Goal: Task Accomplishment & Management: Manage account settings

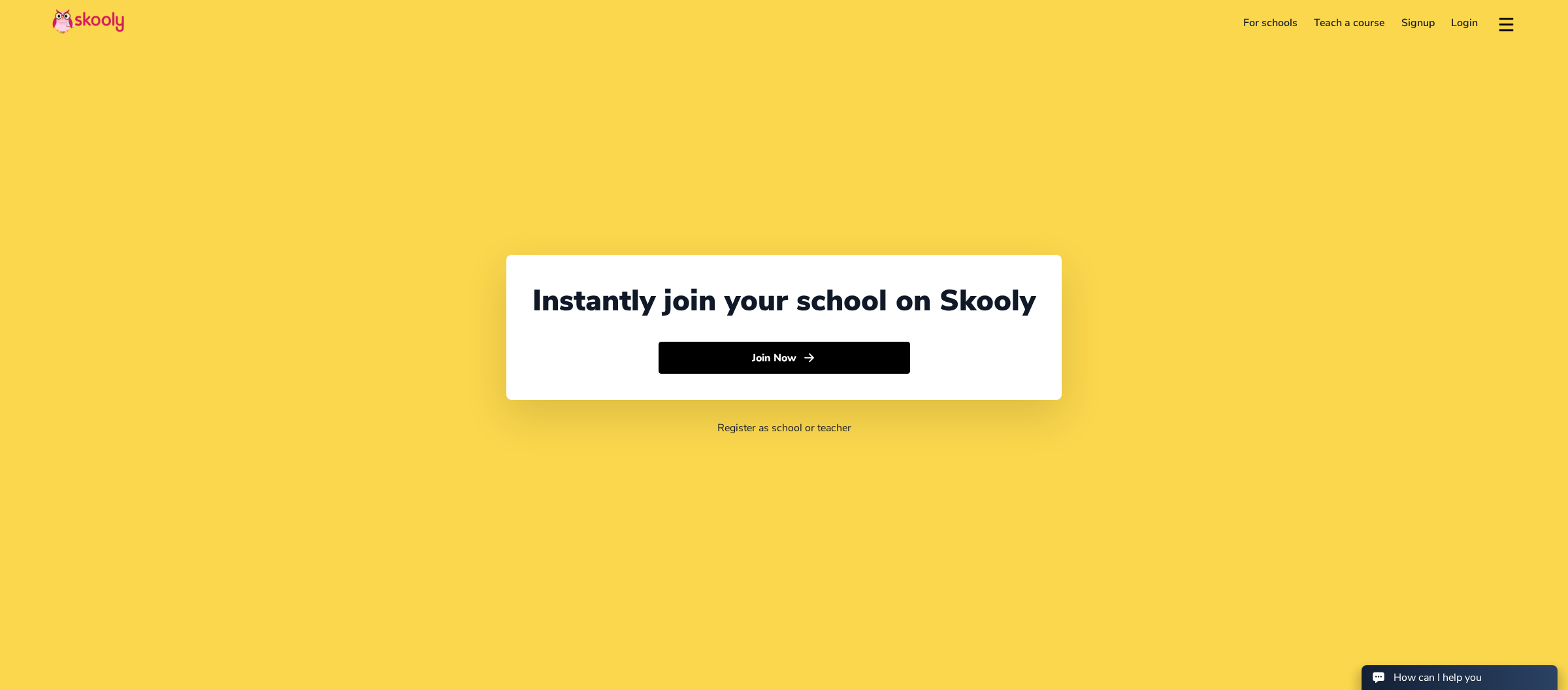
select select "65"
select select "[GEOGRAPHIC_DATA]"
select select "[GEOGRAPHIC_DATA]/[GEOGRAPHIC_DATA]"
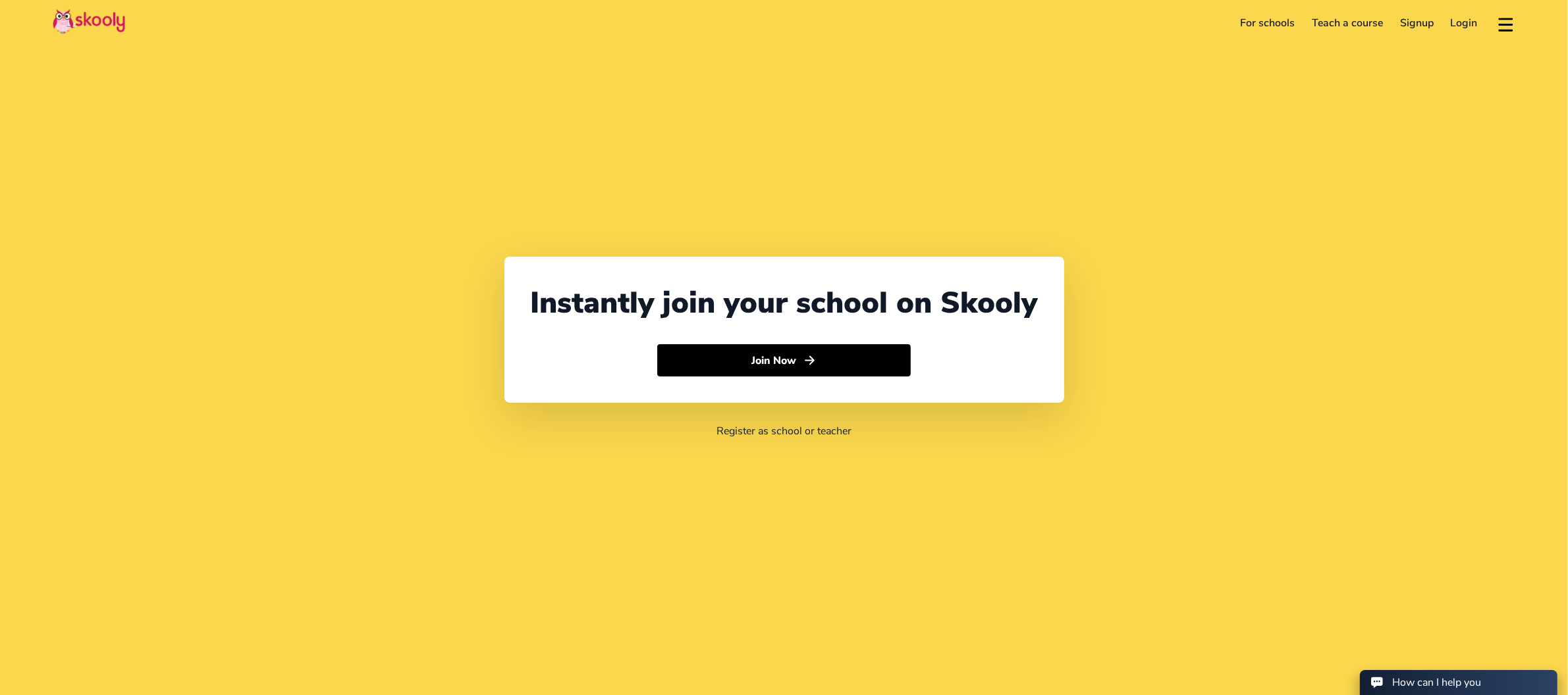
click at [1457, 28] on link "Login" at bounding box center [1464, 23] width 44 height 21
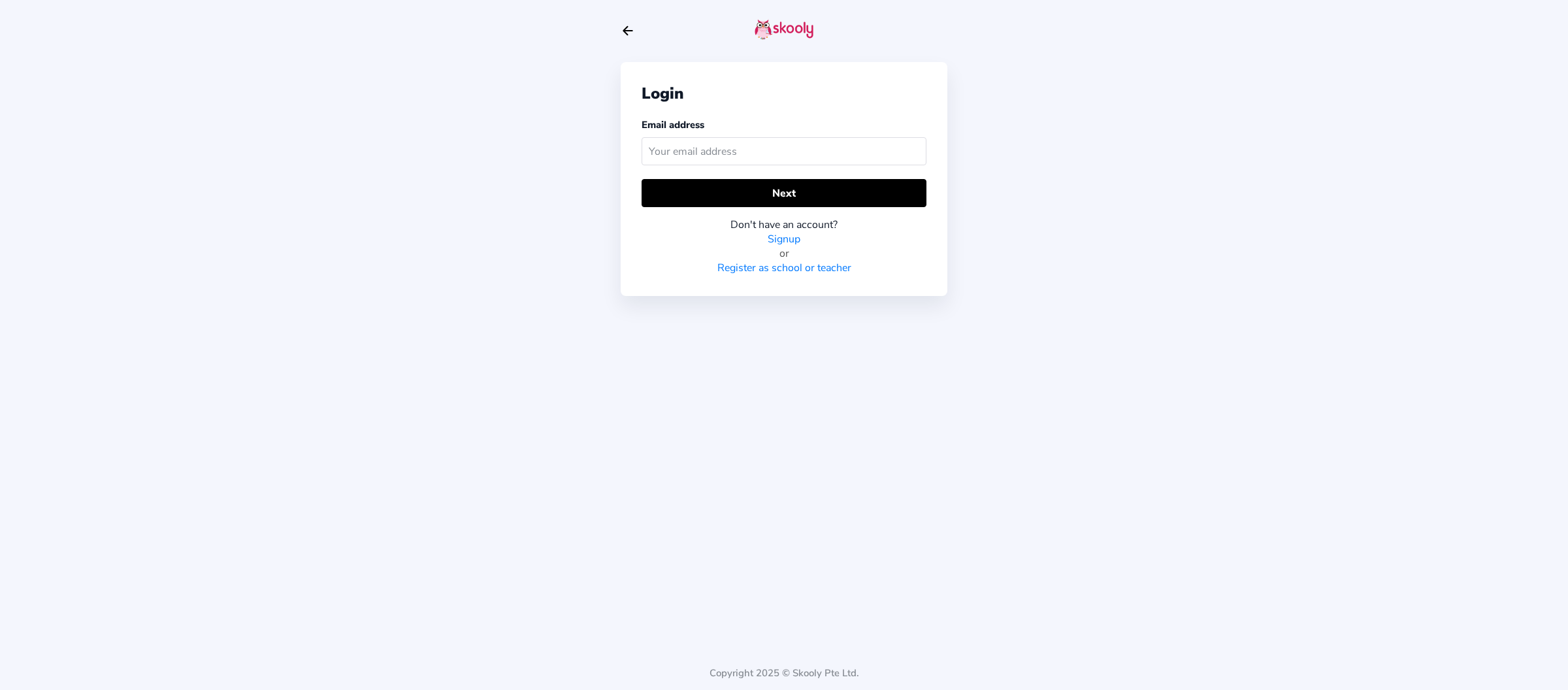
click at [818, 155] on input "text" at bounding box center [783, 151] width 285 height 28
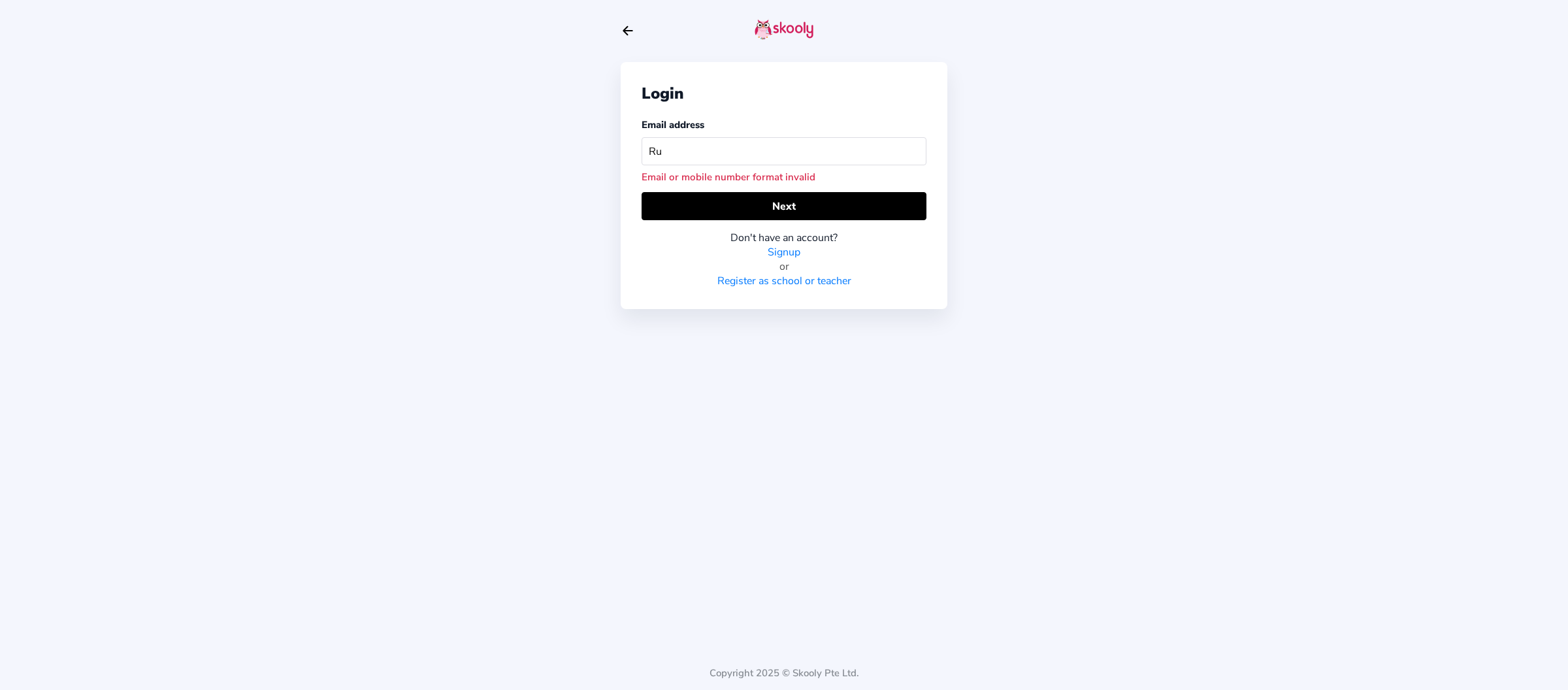
type input "R"
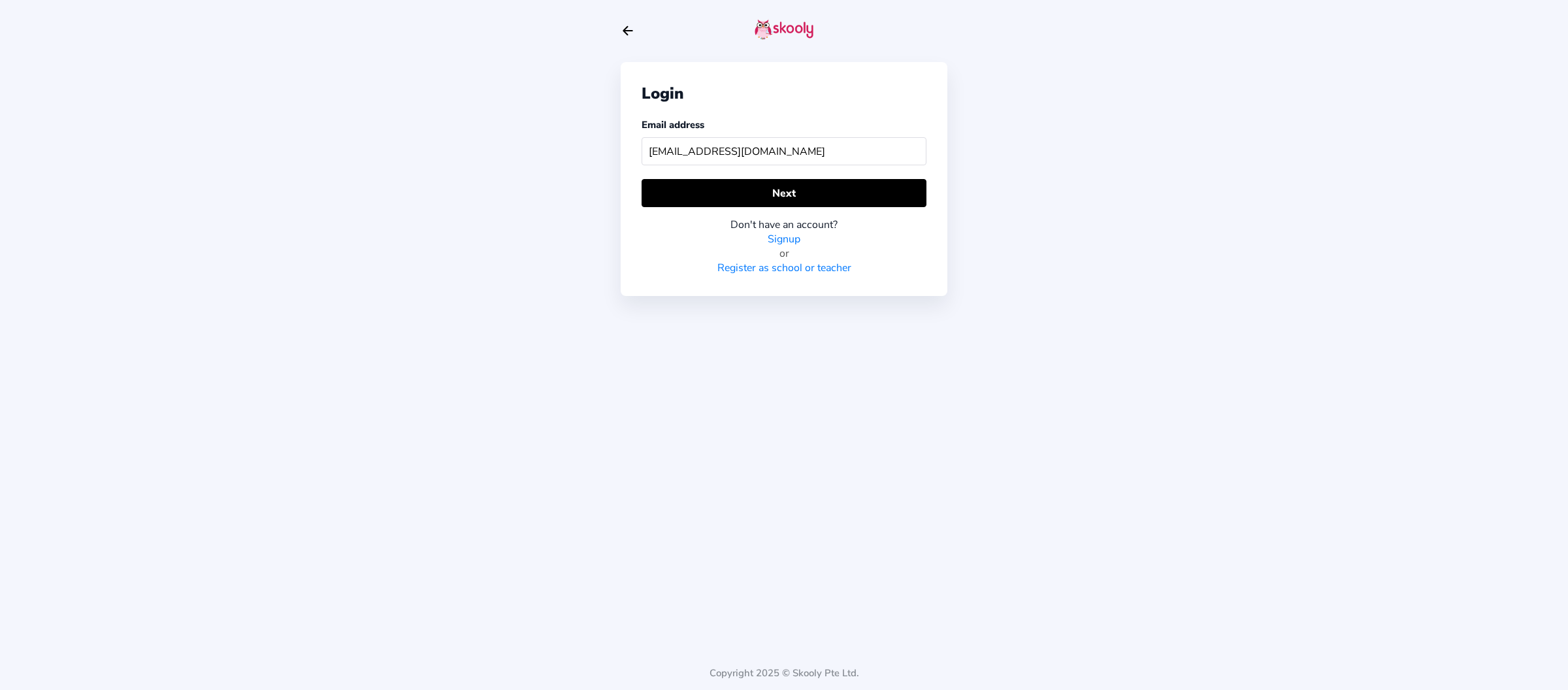
type input "[EMAIL_ADDRESS][DOMAIN_NAME]"
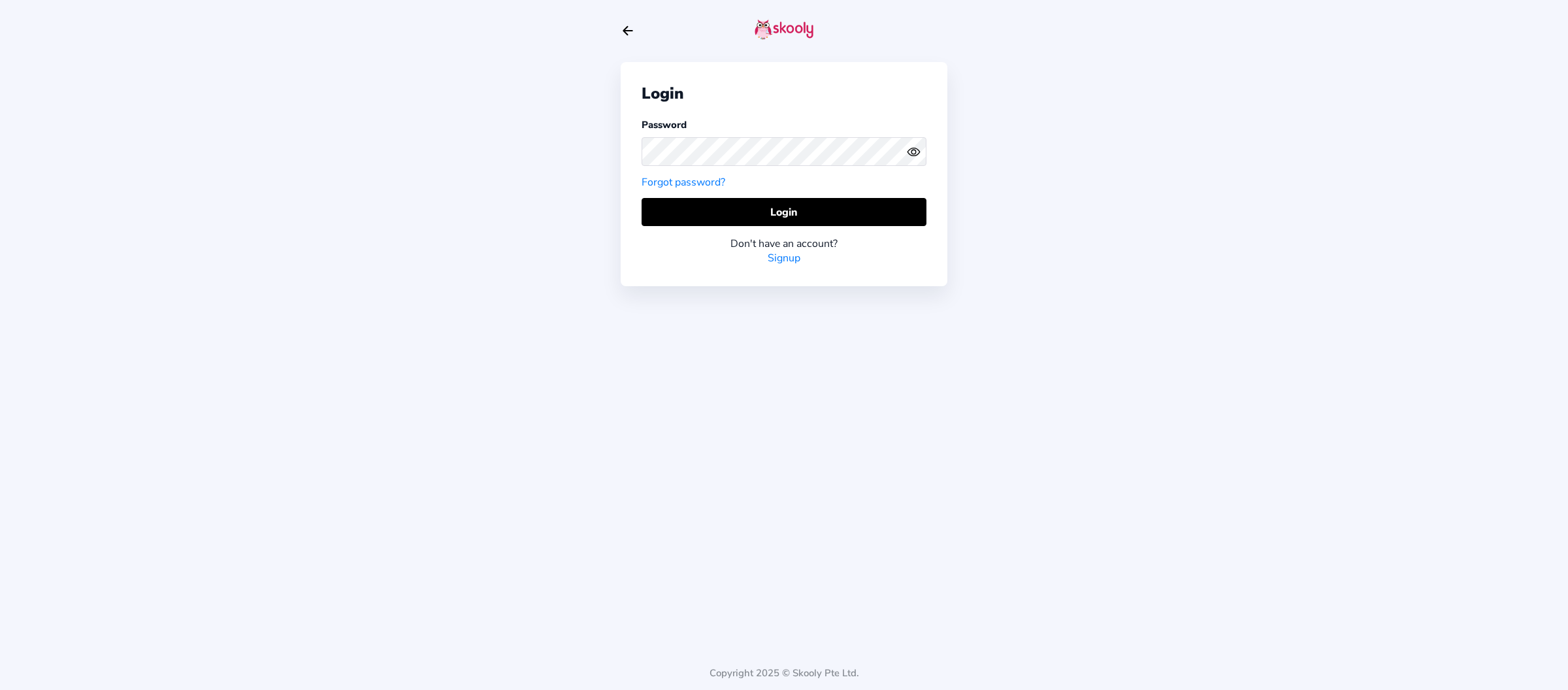
click at [915, 155] on icon "Eye" at bounding box center [914, 152] width 14 height 14
click at [695, 271] on div "Login Password Forgot password? Login Don't have an account? Signup" at bounding box center [783, 174] width 327 height 224
